Goal: Transaction & Acquisition: Book appointment/travel/reservation

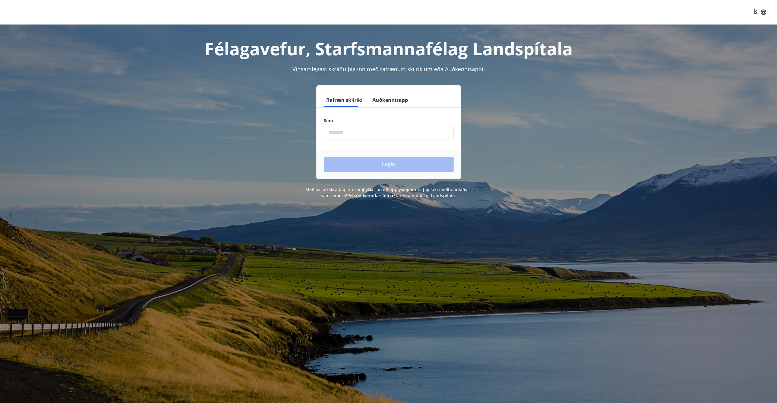
click at [373, 134] on input "phone" at bounding box center [389, 132] width 130 height 15
click at [268, 188] on div "Með því að skrá þig inn samþykkir þú að upplýsingar um þig séu meðhöndlaðar í s…" at bounding box center [389, 192] width 427 height 12
click at [363, 136] on input "phone" at bounding box center [389, 132] width 130 height 15
type input "********"
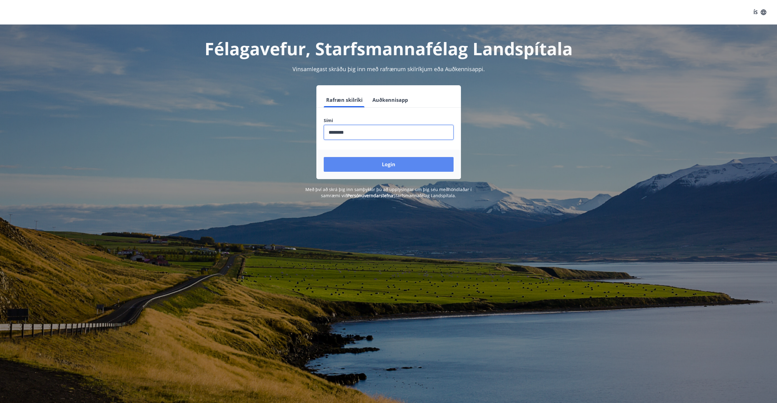
click at [358, 163] on button "Login" at bounding box center [389, 164] width 130 height 15
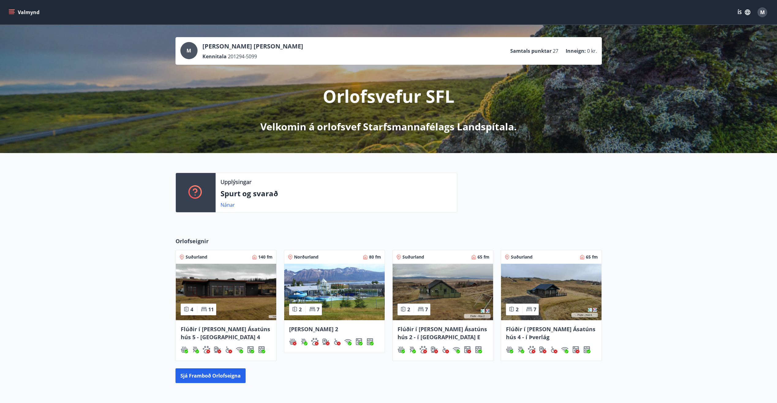
click at [19, 11] on button "Valmynd" at bounding box center [24, 12] width 35 height 11
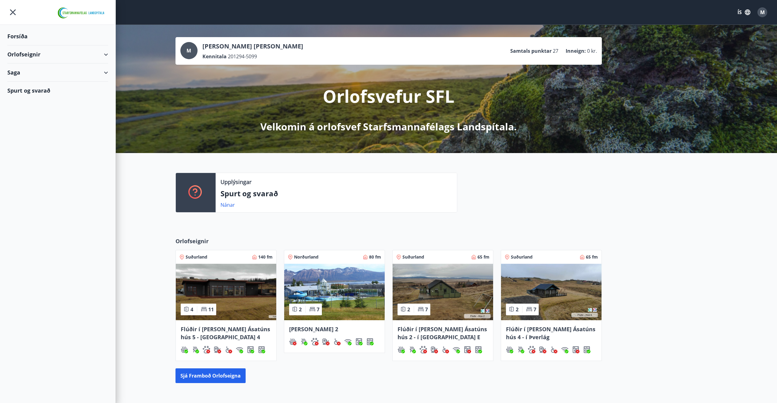
click at [105, 70] on div "Saga" at bounding box center [57, 72] width 101 height 18
click at [105, 56] on div "Orlofseignir" at bounding box center [57, 54] width 101 height 18
click at [36, 73] on div "Framboð" at bounding box center [57, 69] width 91 height 13
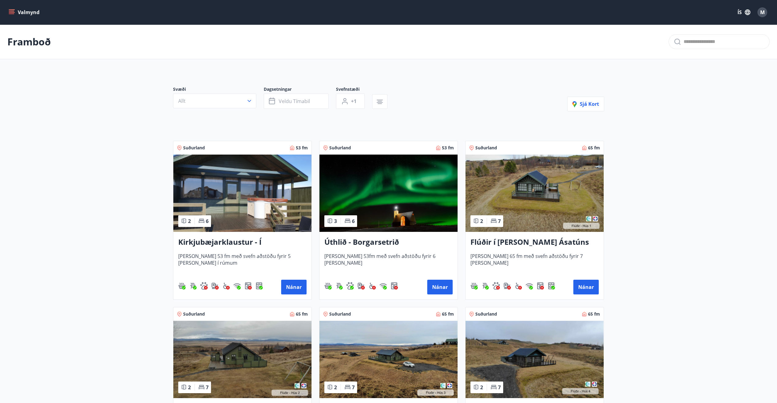
click at [393, 192] on img at bounding box center [389, 192] width 138 height 77
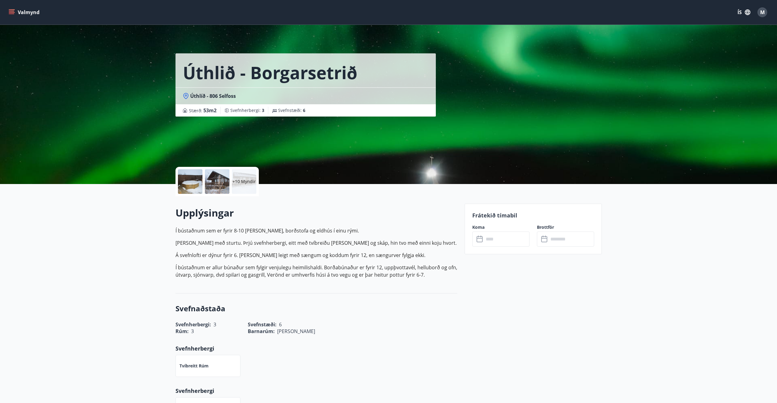
click at [242, 178] on p "+10 Myndir" at bounding box center [244, 181] width 23 height 6
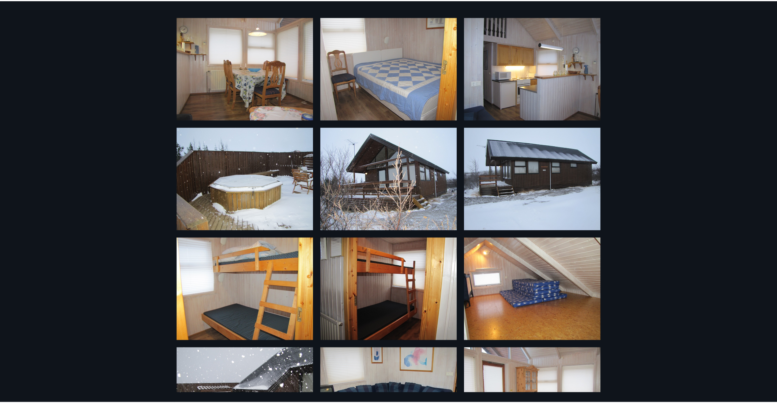
scroll to position [298, 0]
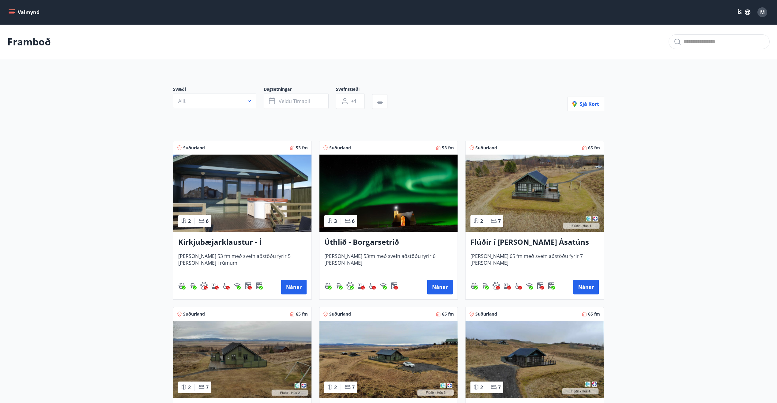
click at [397, 175] on img at bounding box center [389, 192] width 138 height 77
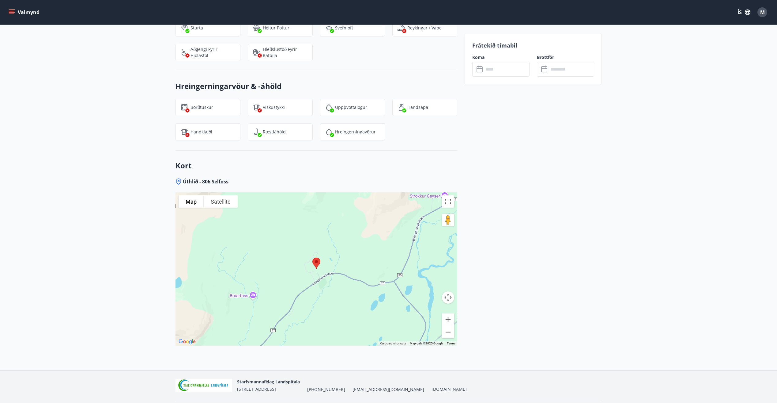
scroll to position [788, 0]
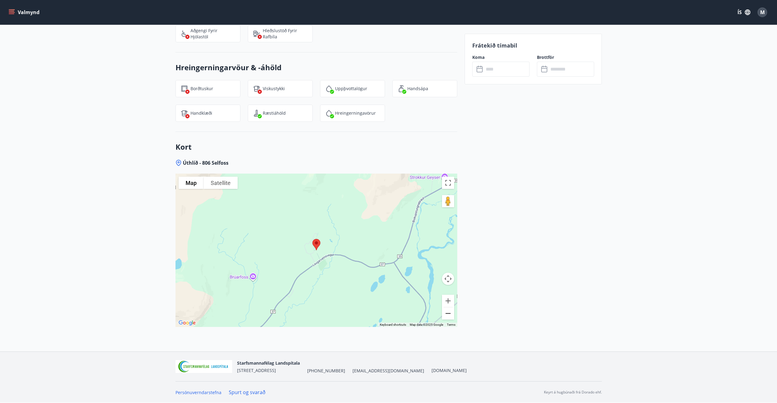
click at [445, 316] on button "Zoom out" at bounding box center [448, 313] width 12 height 12
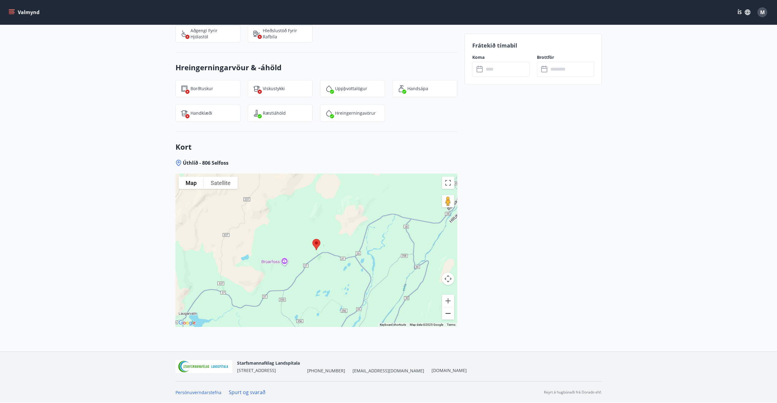
click at [445, 316] on button "Zoom out" at bounding box center [448, 313] width 12 height 12
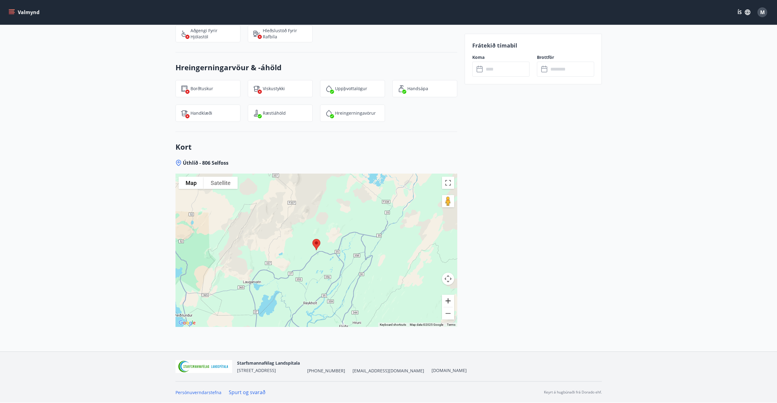
click at [449, 298] on button "Zoom in" at bounding box center [448, 300] width 12 height 12
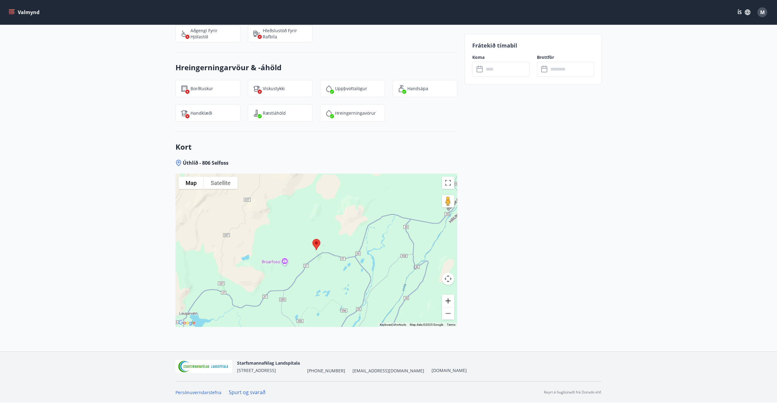
click at [449, 298] on button "Zoom in" at bounding box center [448, 300] width 12 height 12
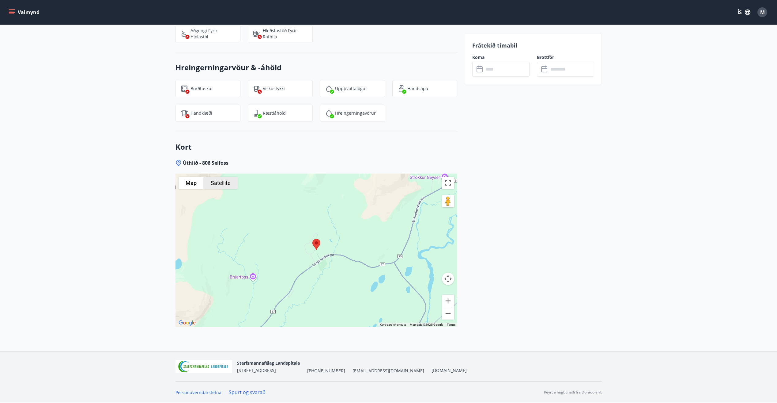
click at [218, 179] on button "Satellite" at bounding box center [221, 183] width 34 height 12
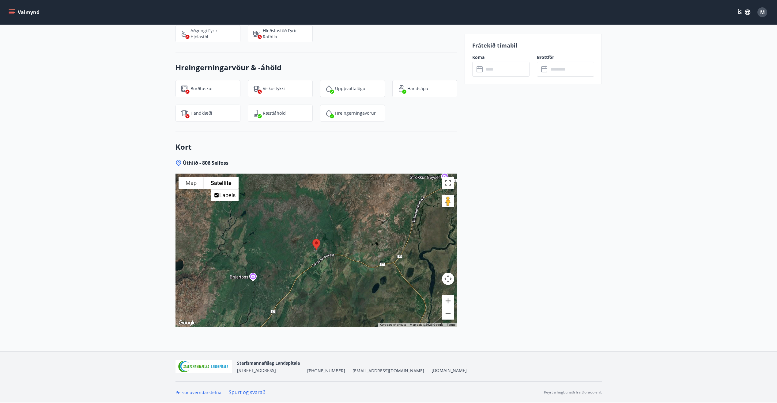
click at [291, 269] on div at bounding box center [317, 249] width 282 height 153
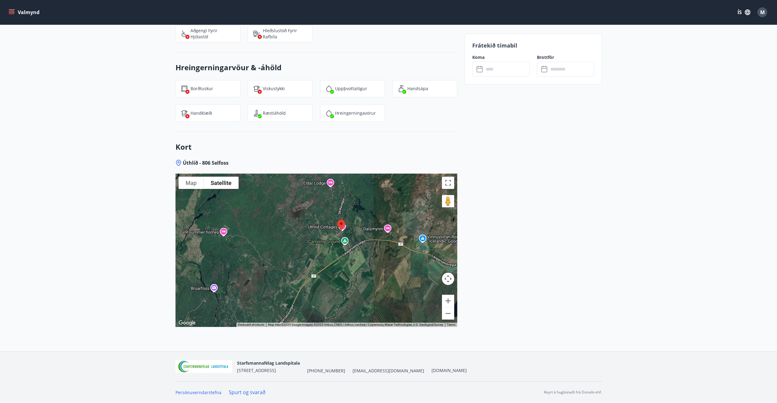
click at [350, 232] on div at bounding box center [317, 249] width 282 height 153
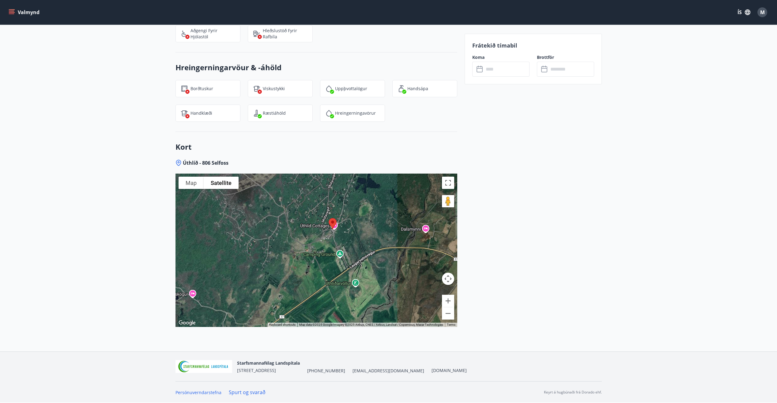
click at [358, 221] on div at bounding box center [317, 249] width 282 height 153
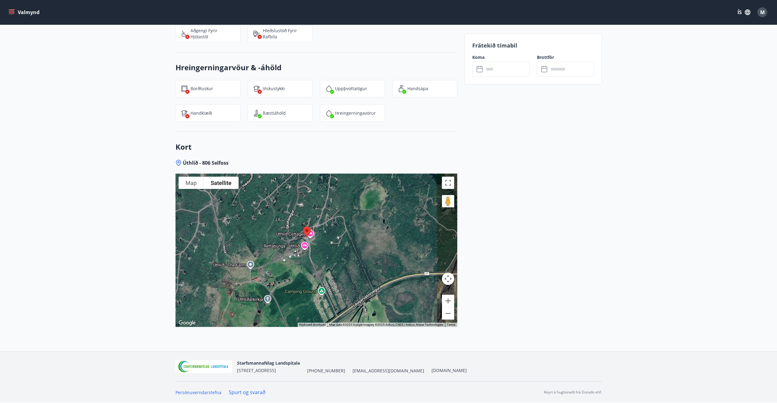
click at [303, 251] on div at bounding box center [317, 249] width 282 height 153
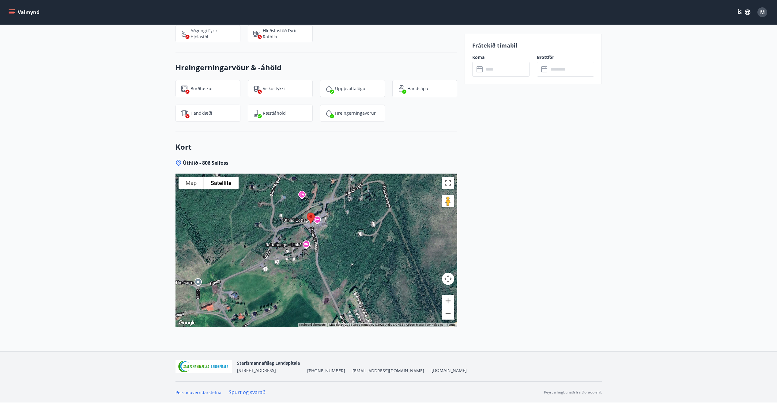
click at [296, 231] on div at bounding box center [317, 249] width 282 height 153
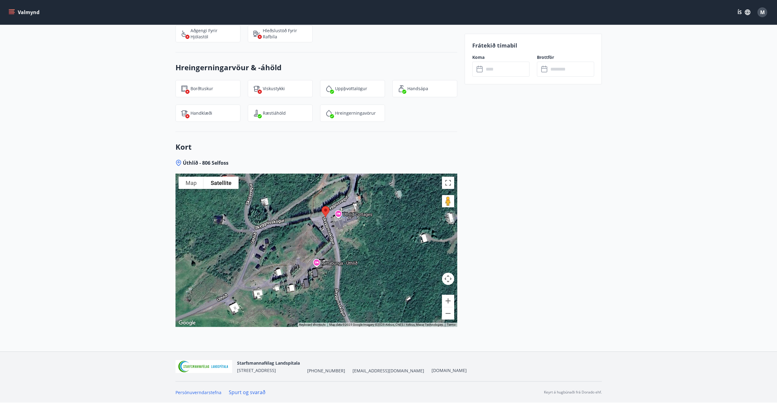
click at [322, 232] on div at bounding box center [317, 249] width 282 height 153
click at [365, 215] on div at bounding box center [317, 249] width 282 height 153
click at [449, 314] on button "Zoom out" at bounding box center [448, 313] width 12 height 12
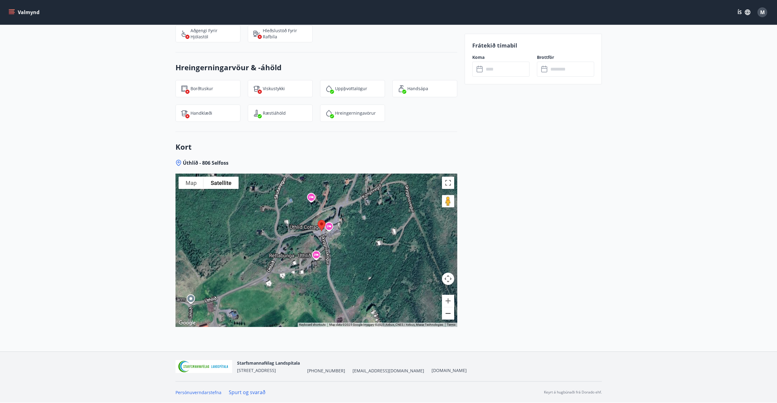
click at [449, 314] on button "Zoom out" at bounding box center [448, 313] width 12 height 12
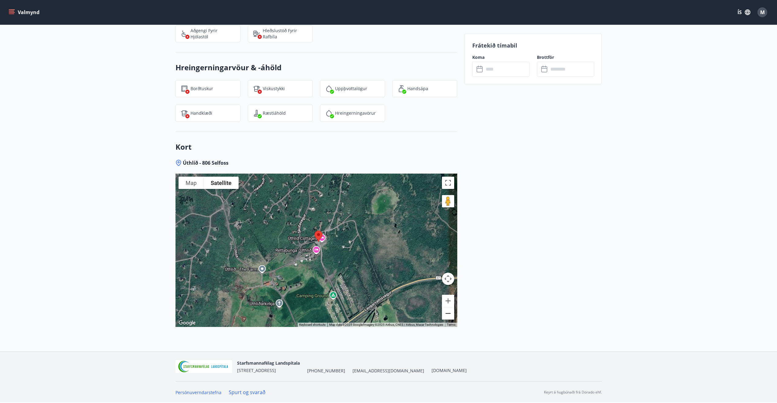
click at [449, 314] on button "Zoom out" at bounding box center [448, 313] width 12 height 12
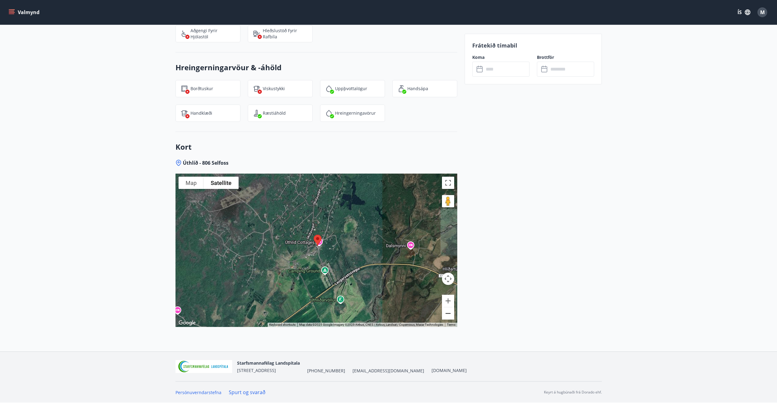
click at [449, 314] on button "Zoom out" at bounding box center [448, 313] width 12 height 12
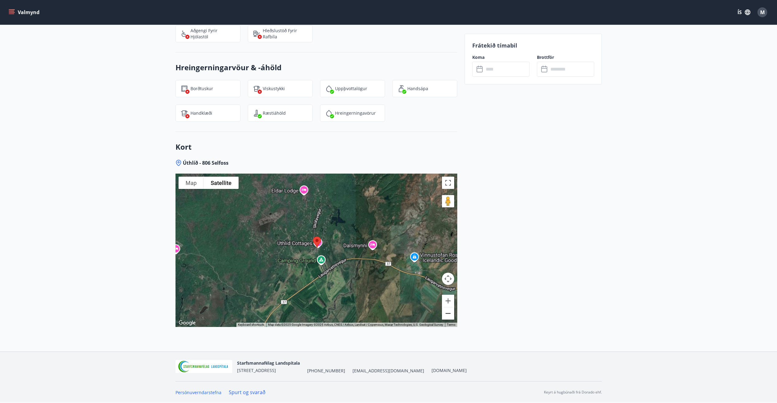
click at [449, 314] on button "Zoom out" at bounding box center [448, 313] width 12 height 12
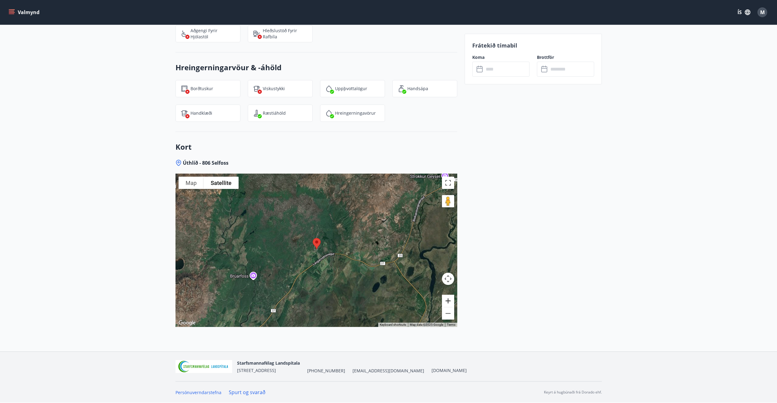
click at [452, 303] on button "Zoom in" at bounding box center [448, 300] width 12 height 12
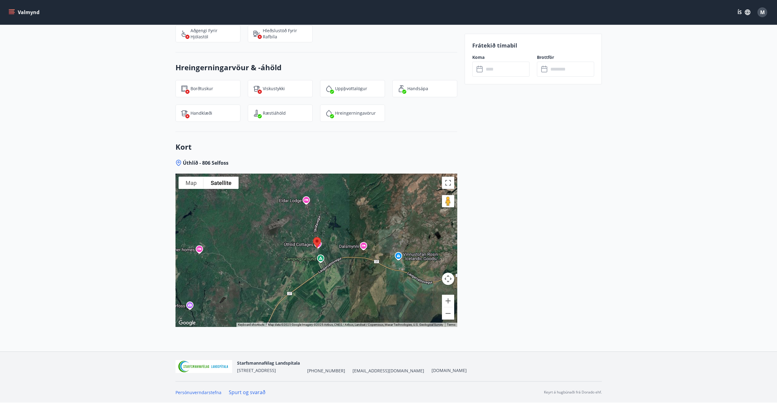
click at [425, 274] on div at bounding box center [317, 249] width 282 height 153
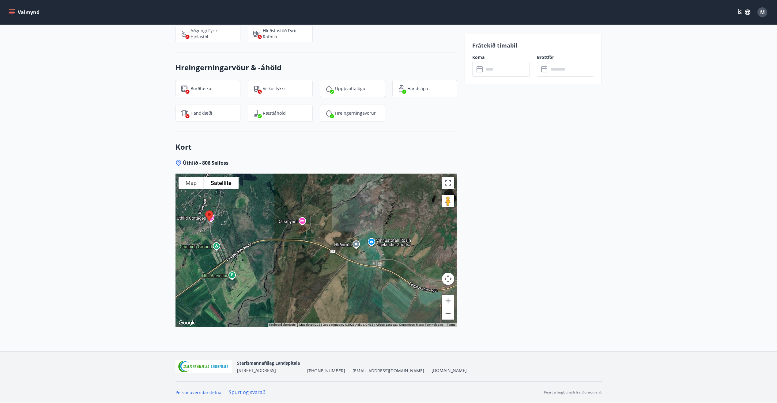
click at [401, 266] on div at bounding box center [317, 249] width 282 height 153
